Goal: Information Seeking & Learning: Learn about a topic

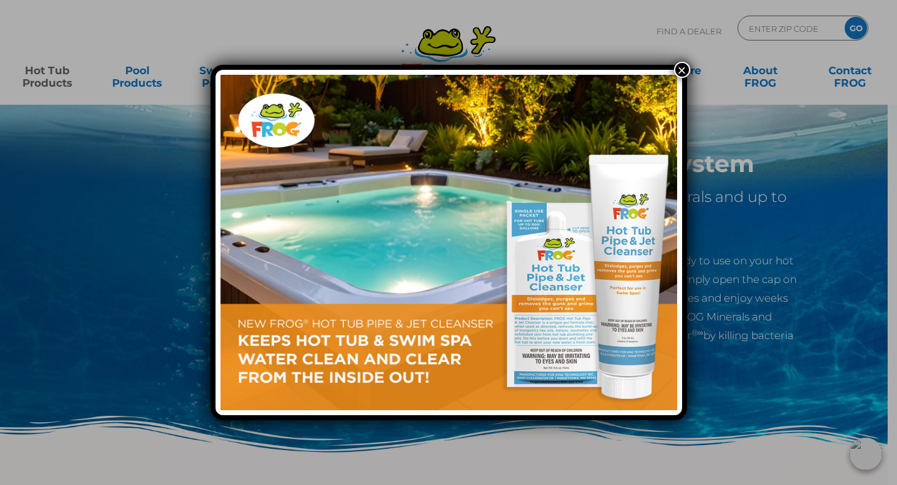
click at [682, 71] on button "×" at bounding box center [682, 70] width 16 height 16
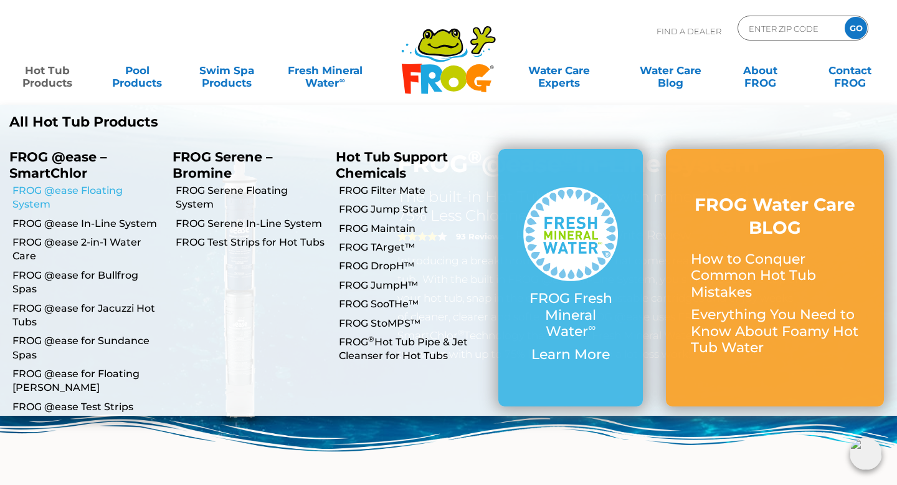
click at [95, 192] on link "FROG @ease Floating System" at bounding box center [87, 198] width 151 height 28
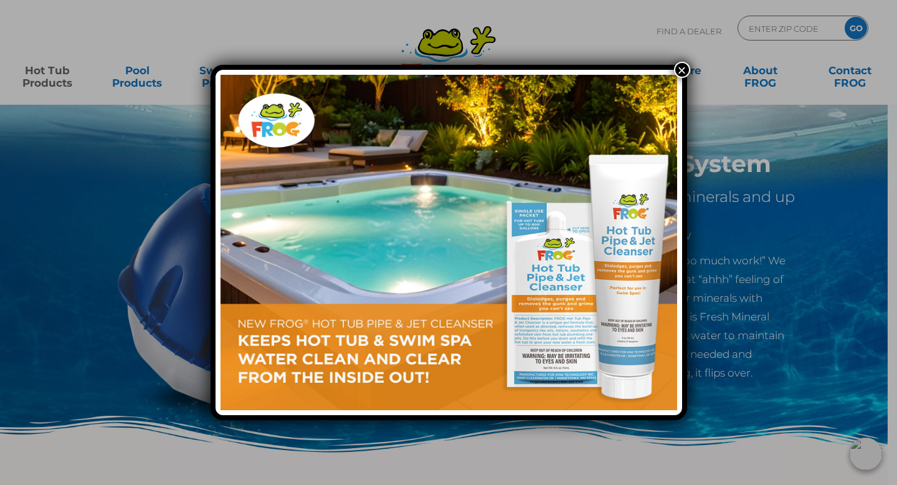
click at [681, 67] on button "×" at bounding box center [682, 70] width 16 height 16
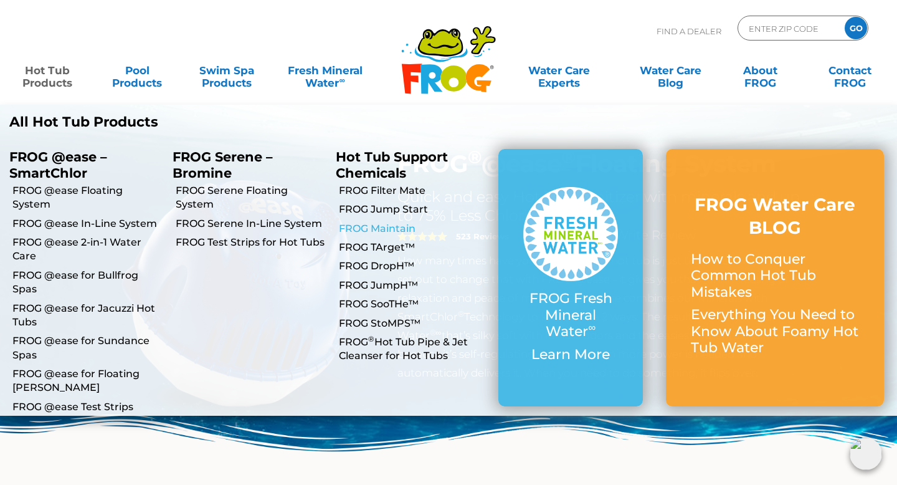
click at [387, 228] on link "FROG Maintain" at bounding box center [414, 229] width 151 height 14
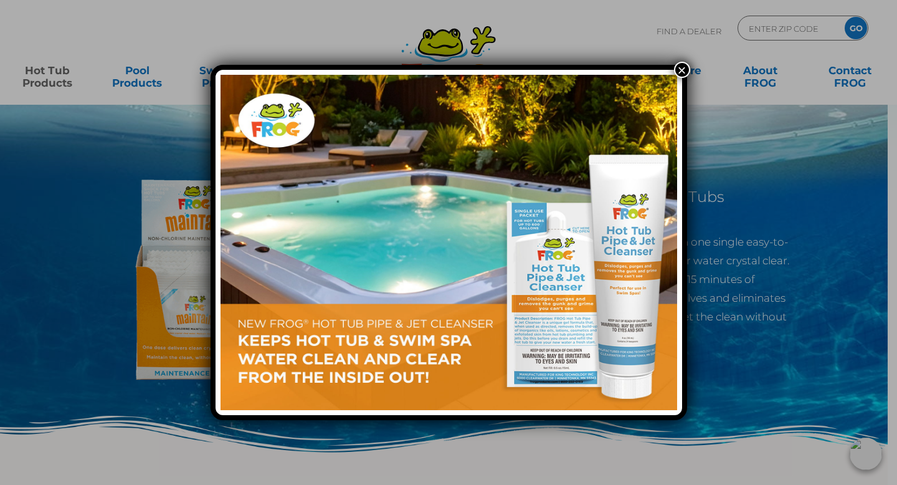
click at [678, 73] on button "×" at bounding box center [682, 70] width 16 height 16
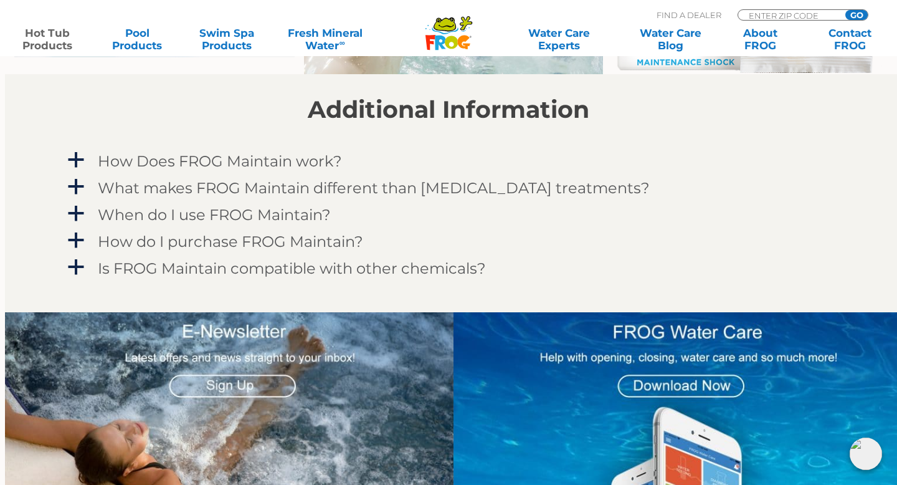
scroll to position [1051, 0]
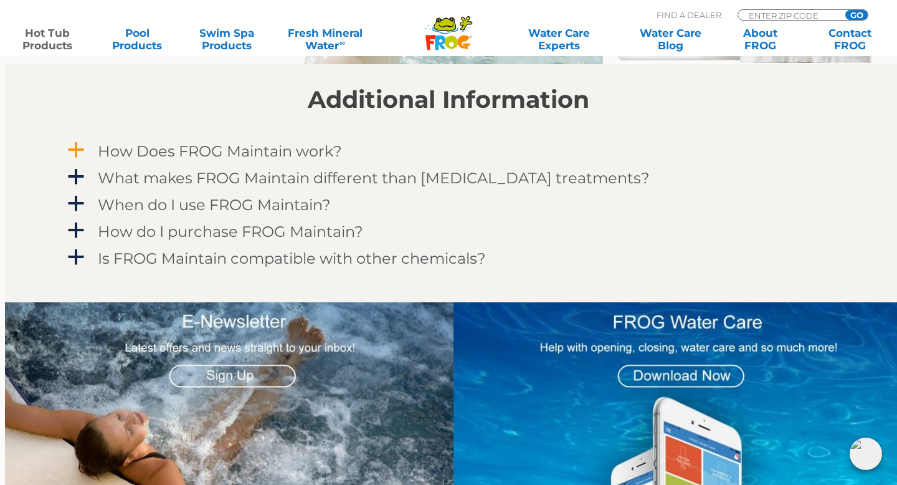
click at [75, 145] on span "a" at bounding box center [76, 150] width 19 height 19
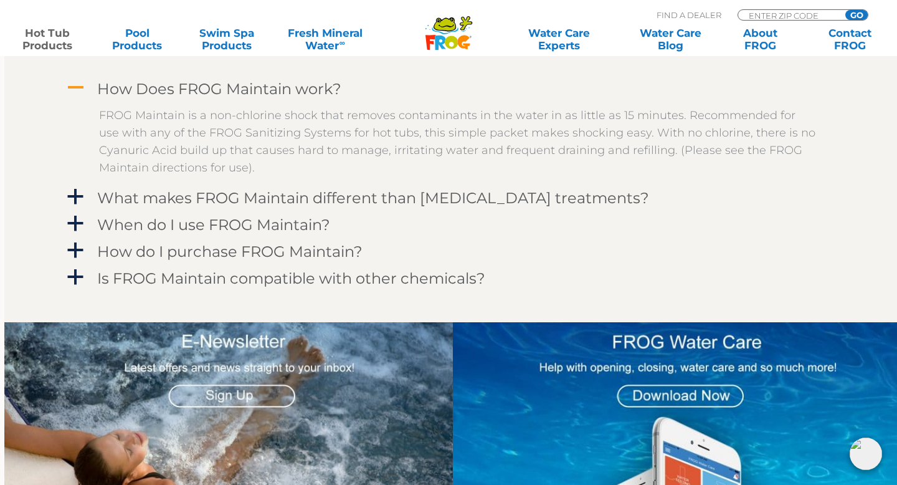
scroll to position [1116, 1]
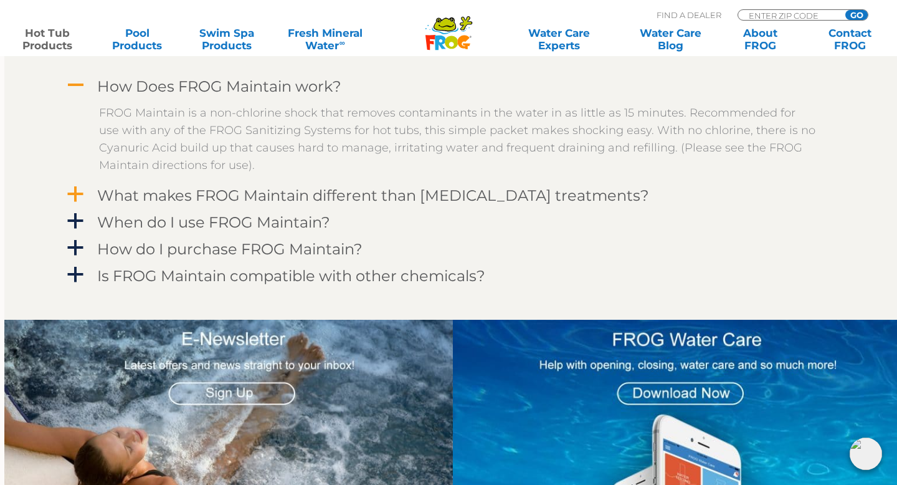
click at [79, 191] on span "a" at bounding box center [75, 194] width 19 height 19
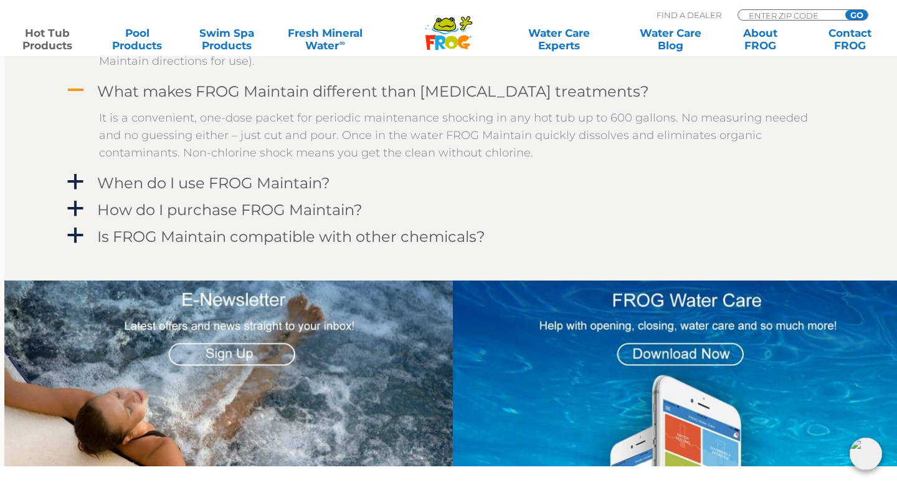
scroll to position [1221, 1]
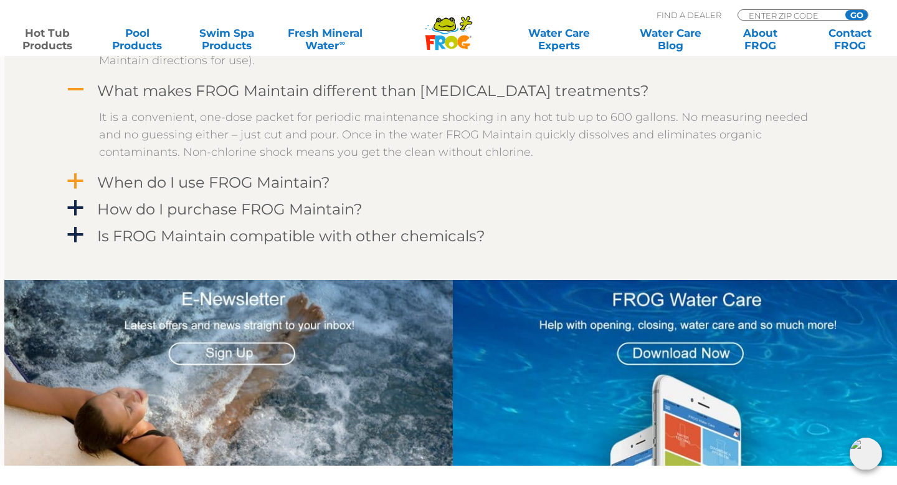
click at [82, 178] on span "a" at bounding box center [75, 181] width 19 height 19
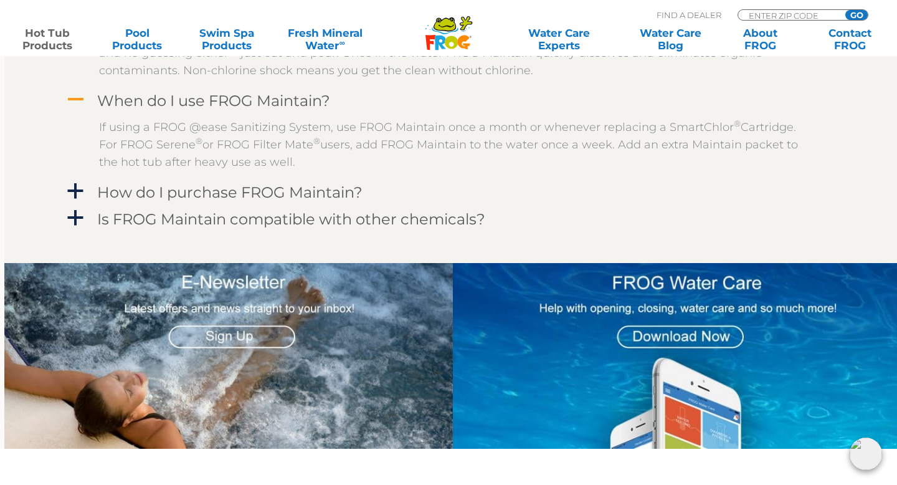
scroll to position [1304, 1]
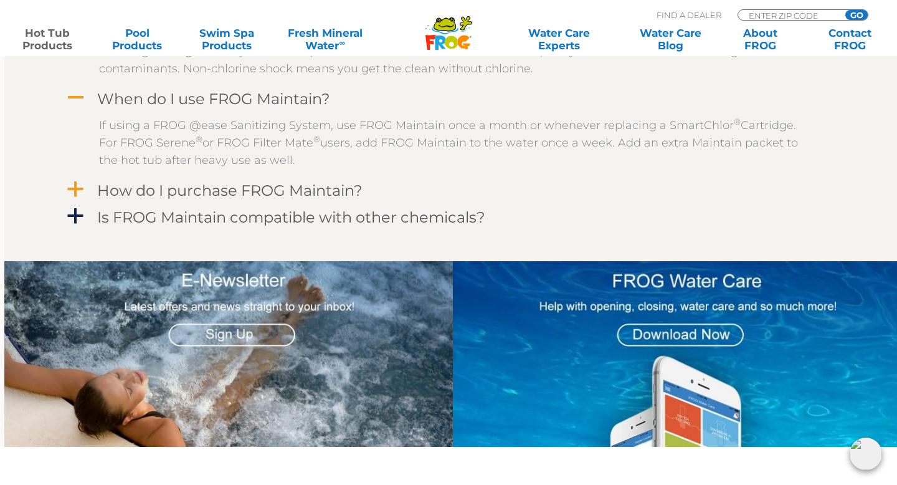
click at [77, 189] on span "a" at bounding box center [75, 189] width 19 height 19
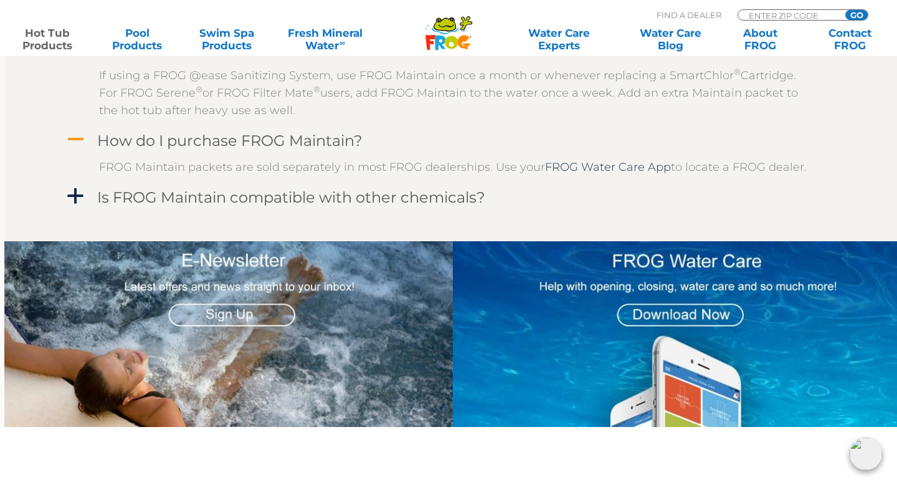
scroll to position [1359, 1]
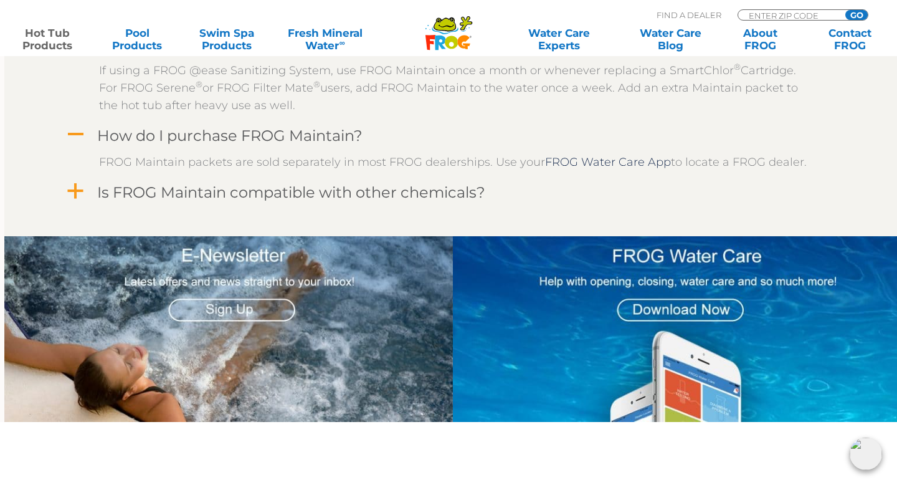
click at [77, 189] on span "a" at bounding box center [75, 191] width 19 height 19
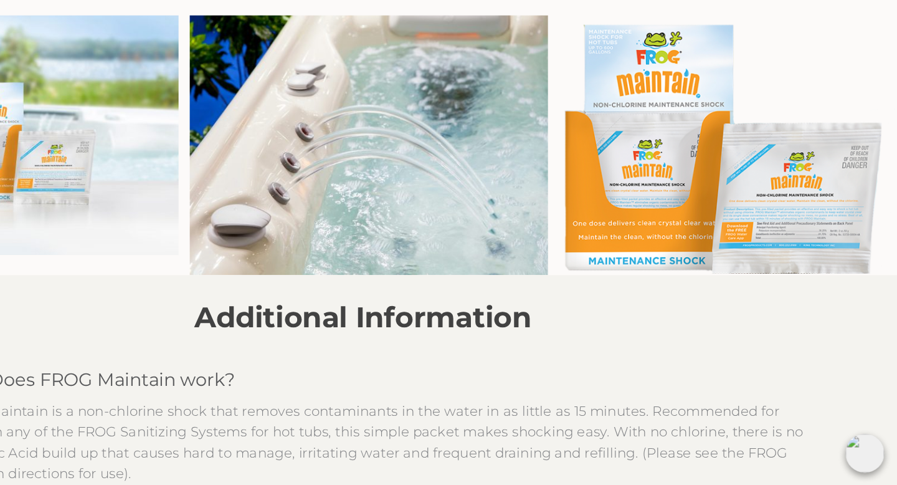
scroll to position [811, 13]
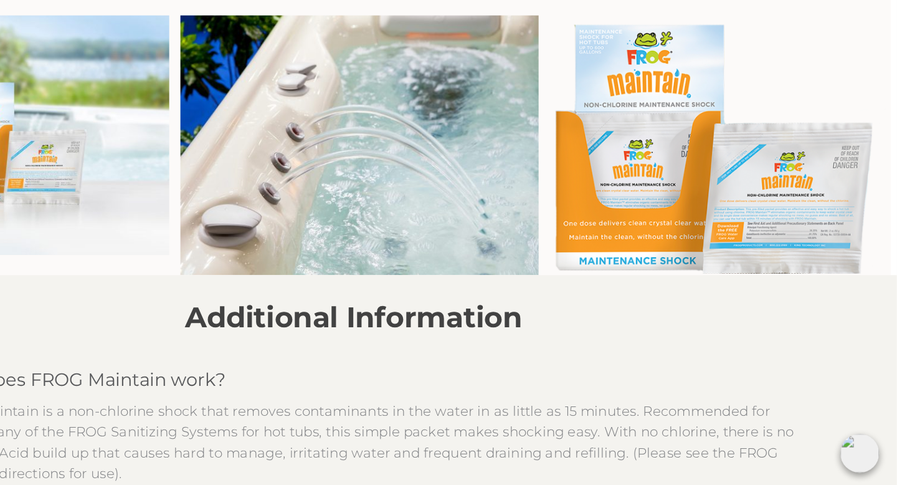
click at [803, 247] on img at bounding box center [748, 196] width 280 height 216
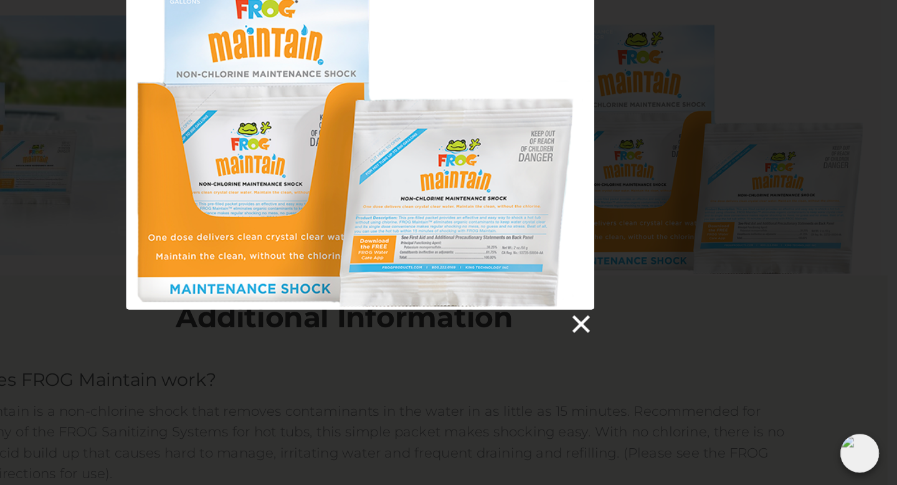
click at [634, 346] on link at bounding box center [632, 345] width 19 height 19
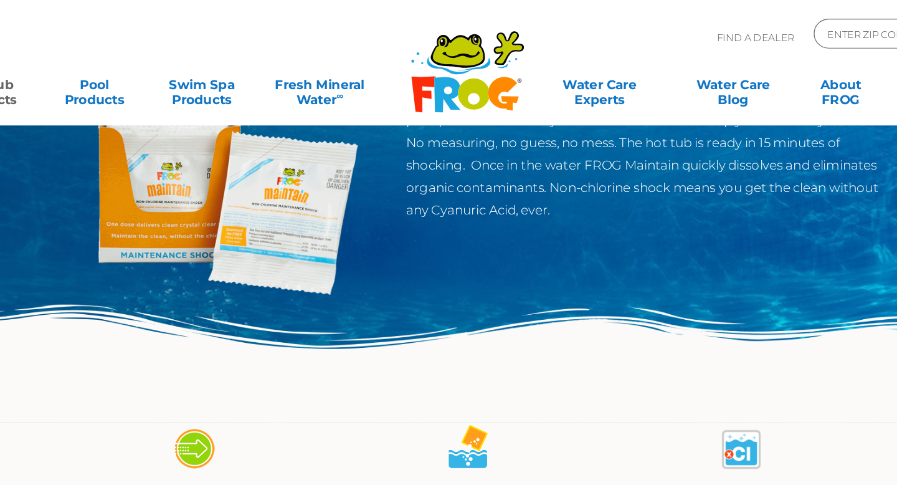
scroll to position [0, 0]
